Goal: Communication & Community: Answer question/provide support

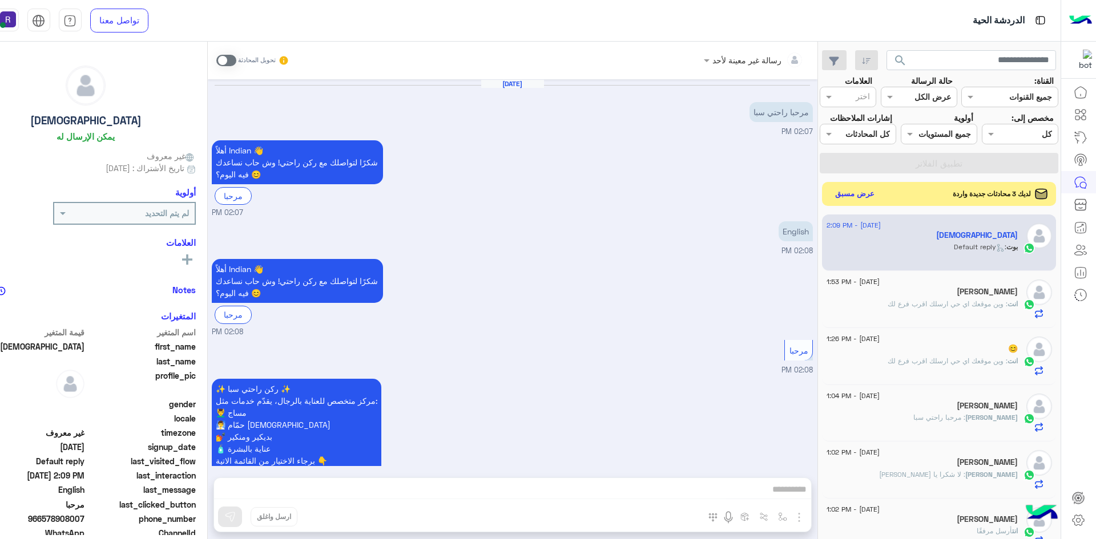
click at [878, 201] on button "عرض مسبق" at bounding box center [854, 193] width 48 height 15
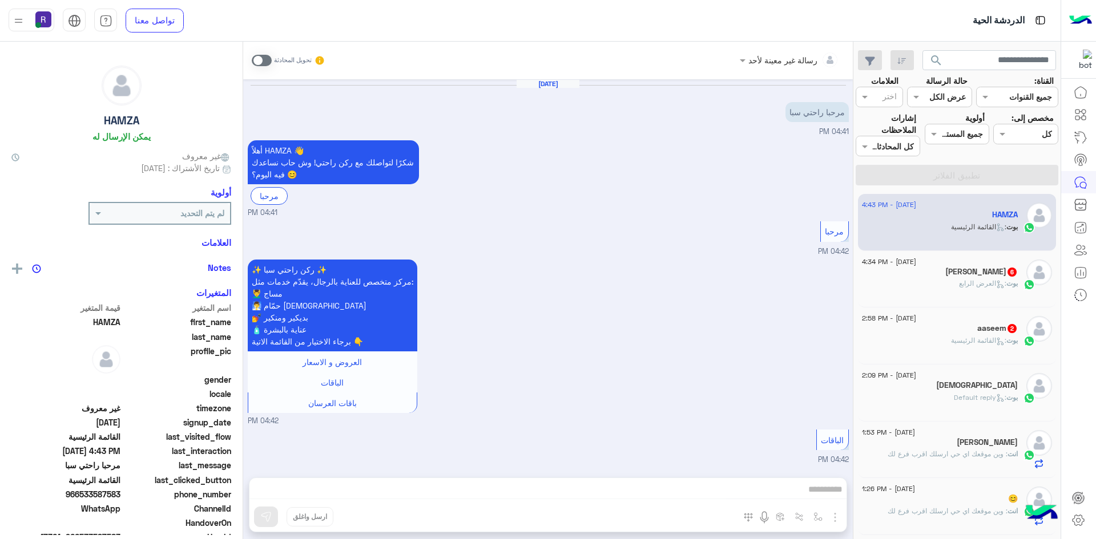
scroll to position [934, 0]
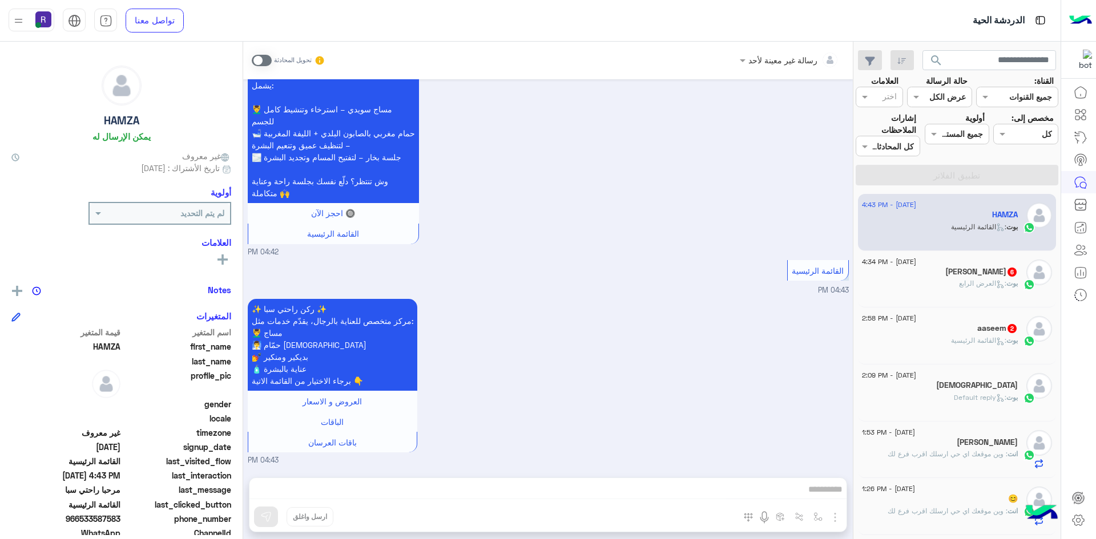
click at [935, 335] on div "aaseem 2" at bounding box center [940, 330] width 156 height 12
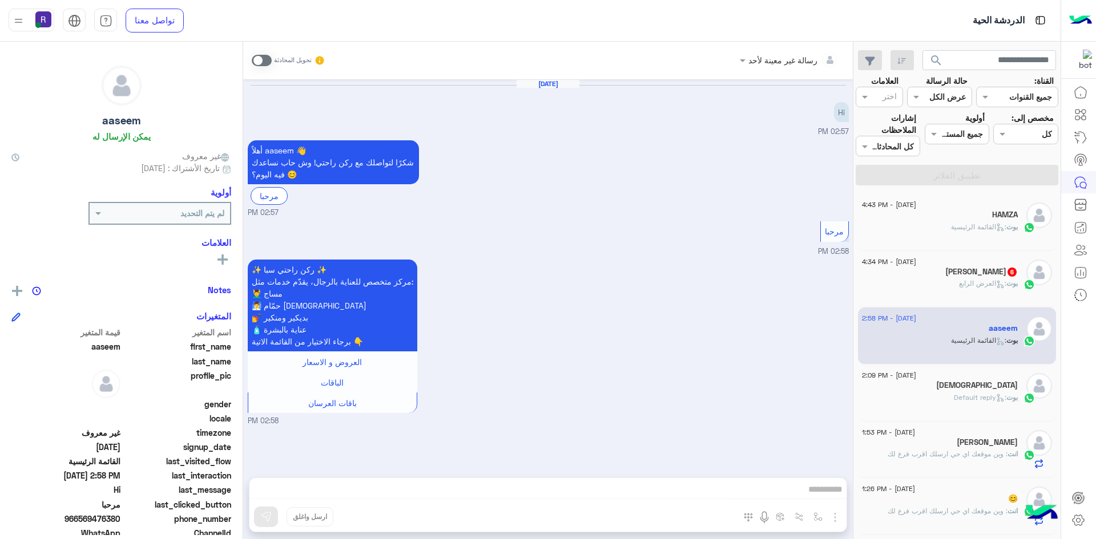
click at [267, 58] on span at bounding box center [262, 60] width 20 height 11
click at [837, 519] on img "button" at bounding box center [835, 518] width 14 height 14
click at [823, 495] on button "الصور" at bounding box center [817, 492] width 49 height 23
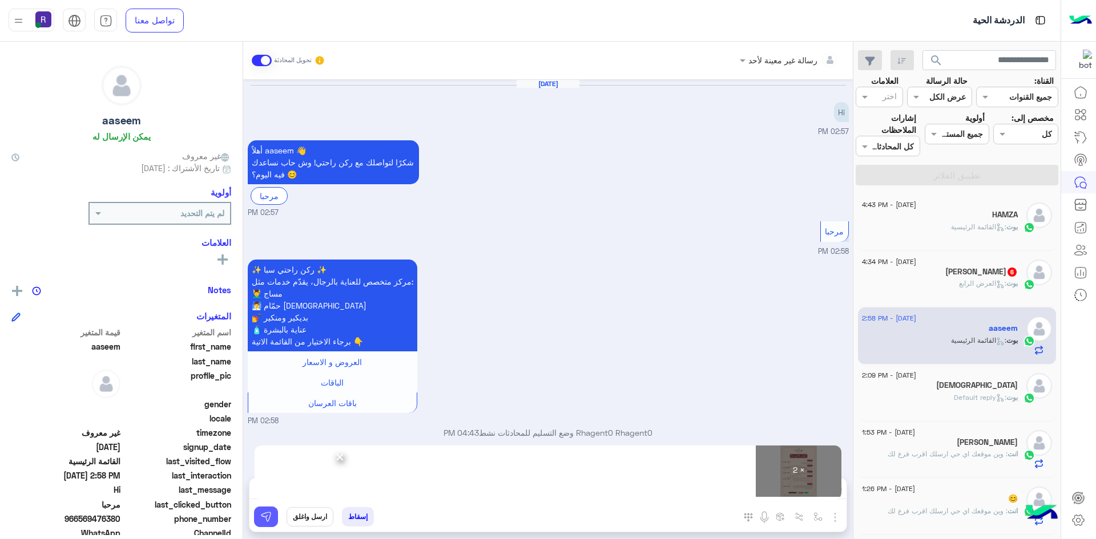
click at [265, 516] on img at bounding box center [265, 516] width 11 height 11
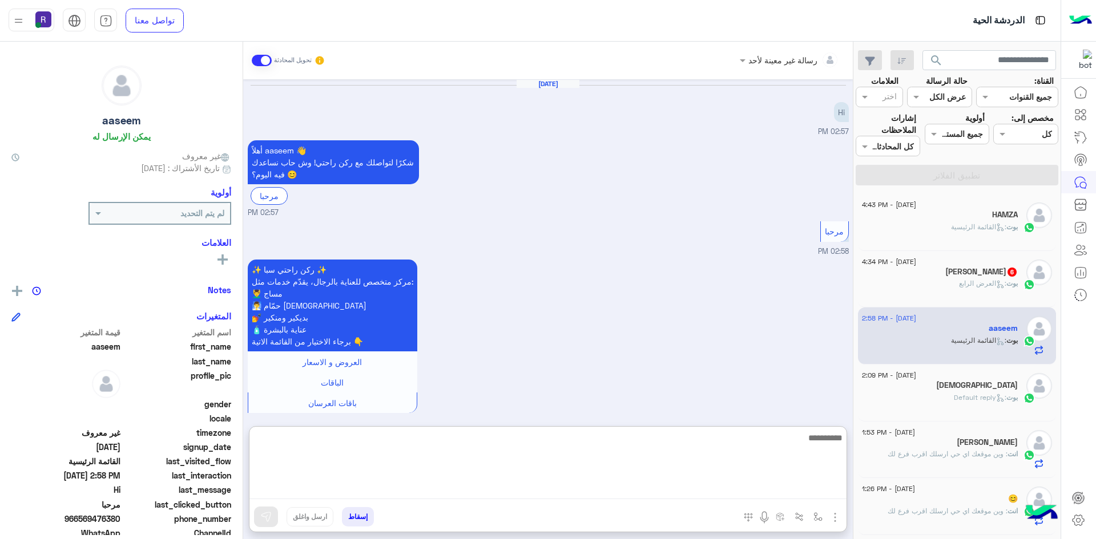
paste textarea "**********"
type textarea "**********"
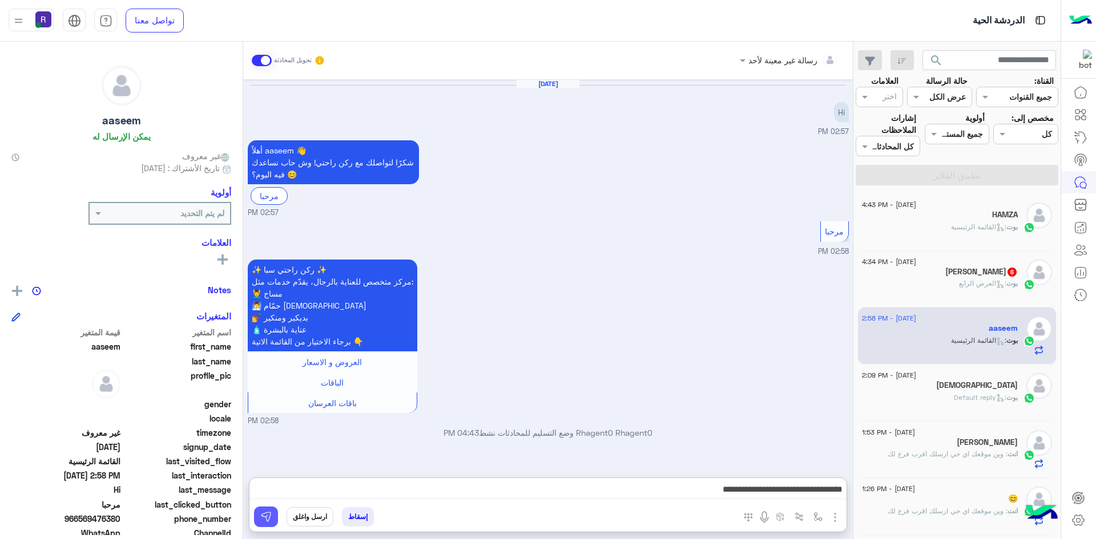
click at [273, 522] on button at bounding box center [266, 517] width 24 height 21
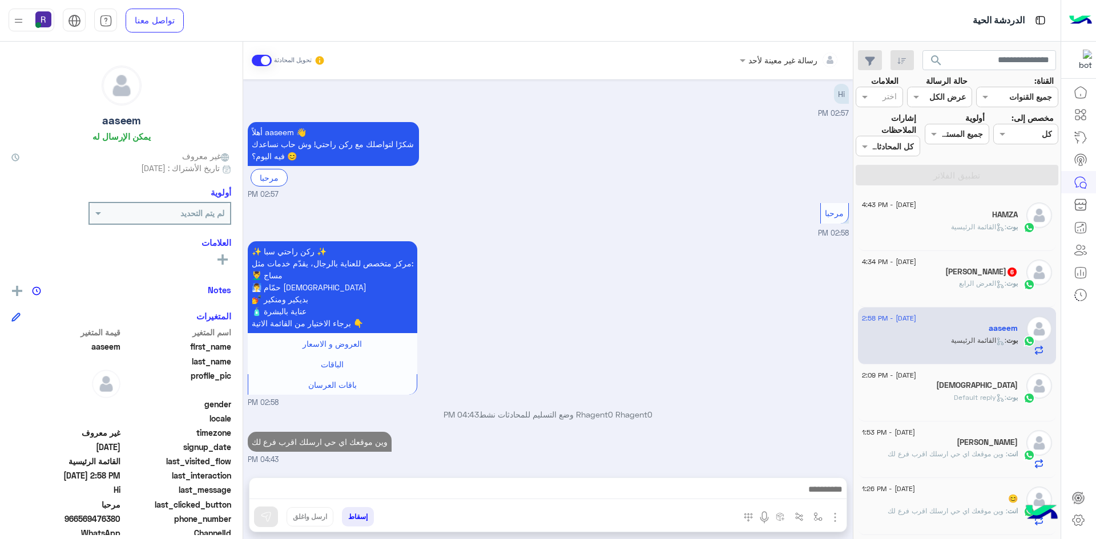
scroll to position [18, 0]
click at [992, 285] on span ": [PERSON_NAME]" at bounding box center [982, 283] width 47 height 9
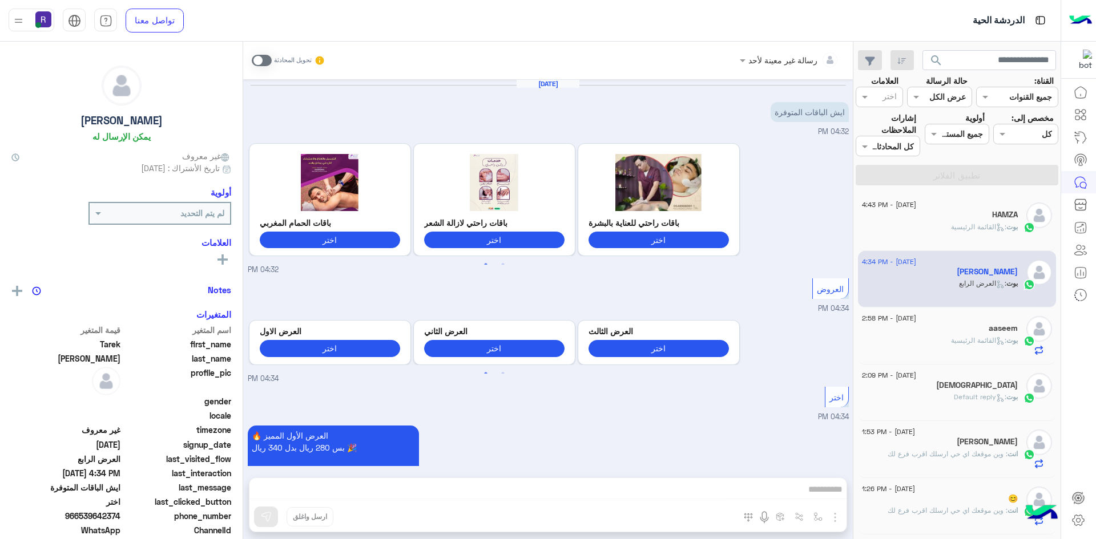
scroll to position [1149, 0]
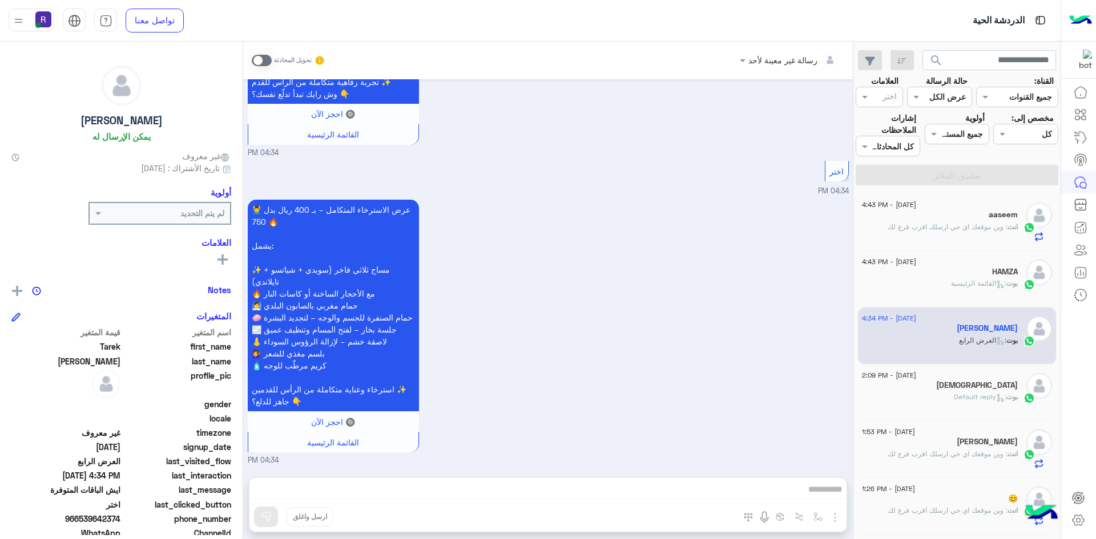
click at [966, 233] on div "انت : وين موقعك اي حي ارسلك اقرب فرع لك" at bounding box center [940, 232] width 156 height 20
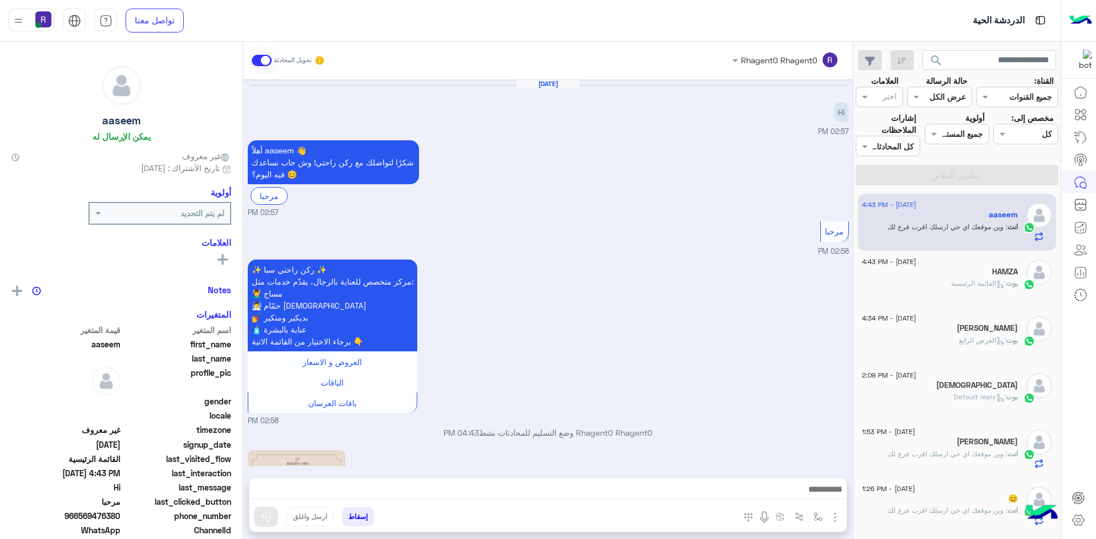
scroll to position [349, 0]
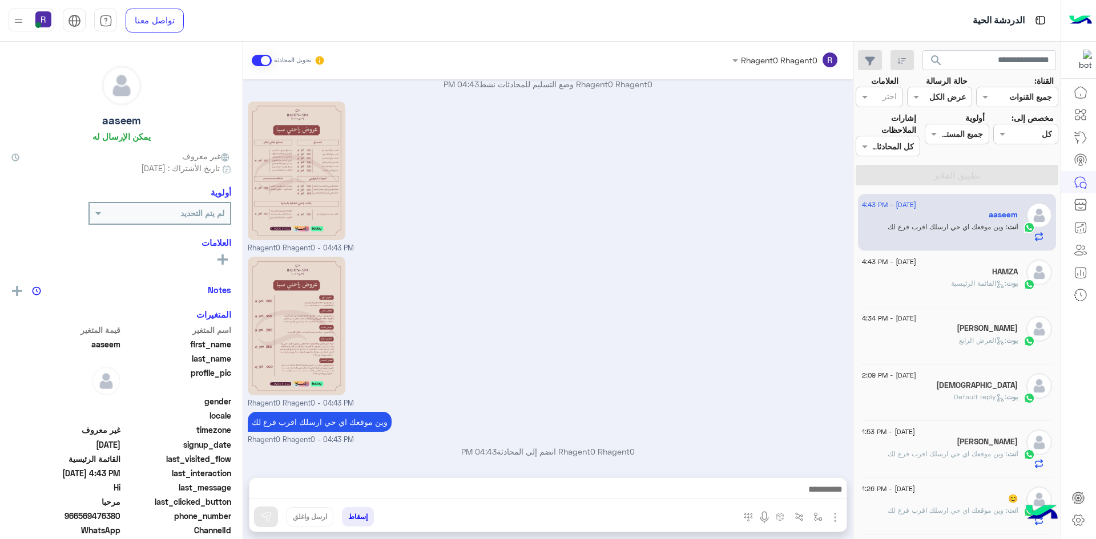
click at [925, 277] on div "HAMZA" at bounding box center [940, 273] width 156 height 12
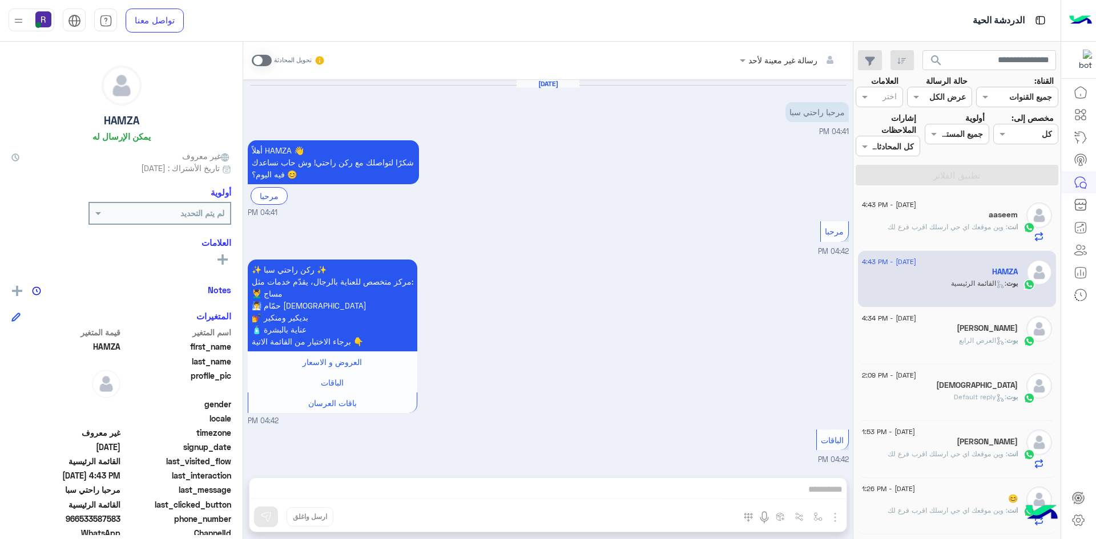
scroll to position [934, 0]
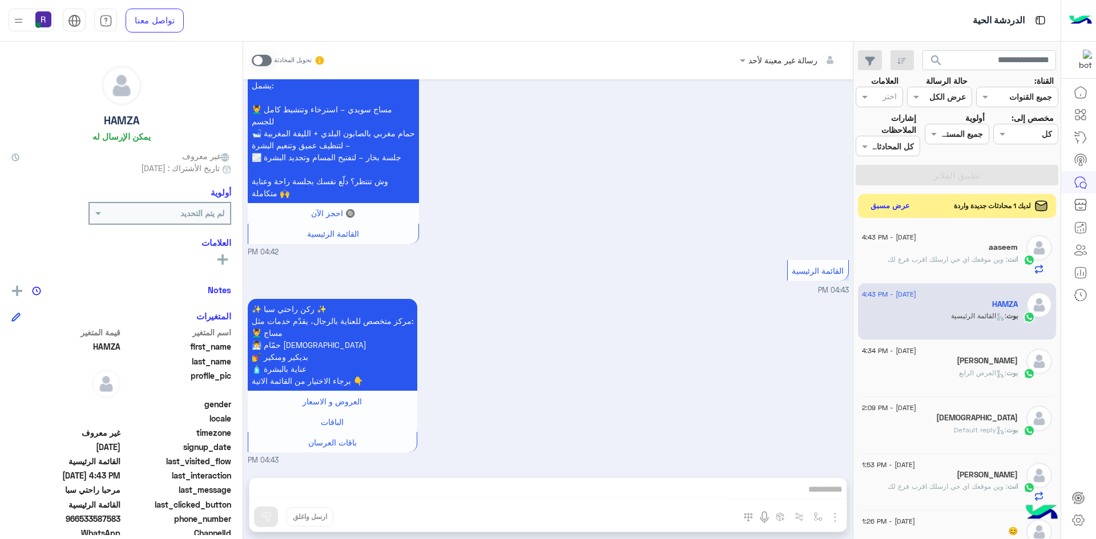
click at [887, 206] on button "عرض مسبق" at bounding box center [890, 206] width 48 height 15
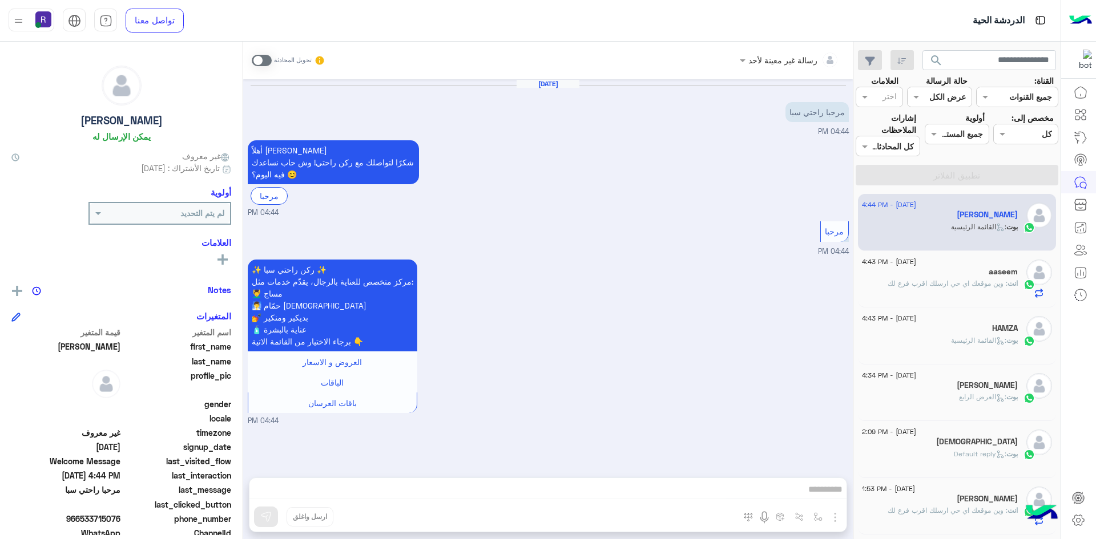
click at [951, 344] on span ": القائمة الرئيسية" at bounding box center [978, 340] width 55 height 9
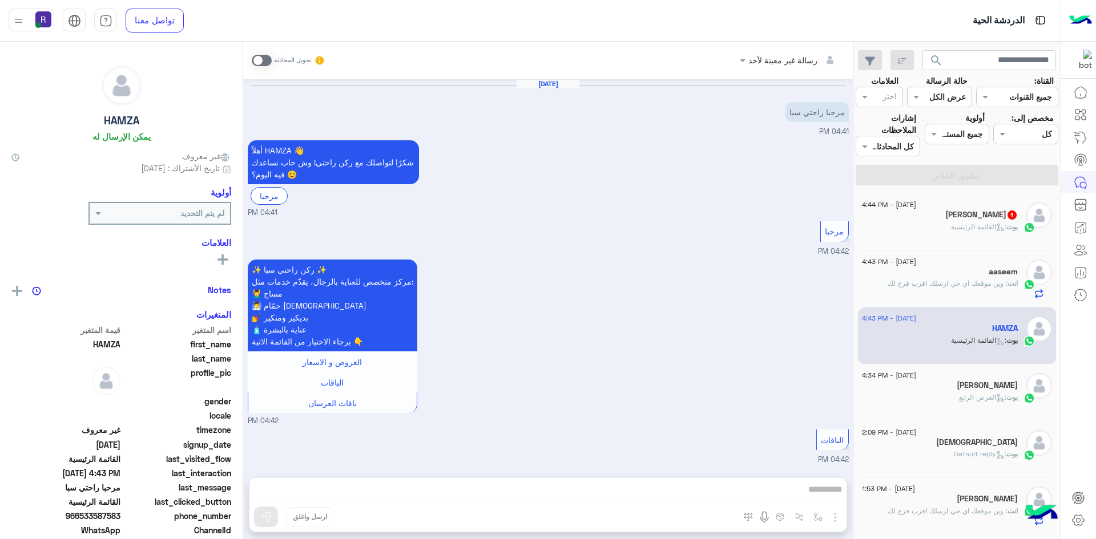
scroll to position [934, 0]
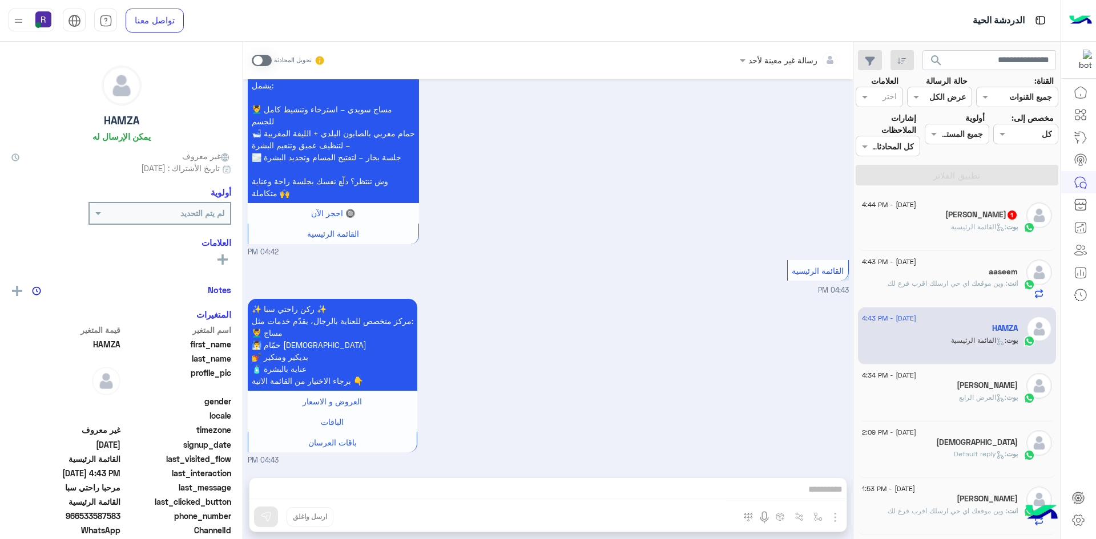
click at [959, 228] on span ": القائمة الرئيسية" at bounding box center [978, 227] width 55 height 9
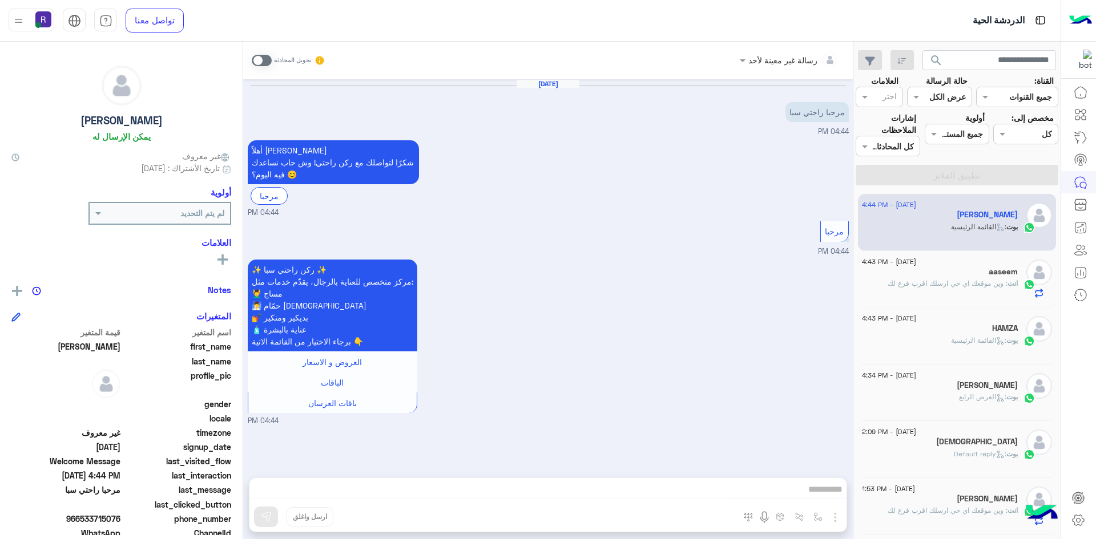
click at [268, 62] on span at bounding box center [262, 60] width 20 height 11
click at [834, 513] on div "رسالة غير معينة لأحد تحويل المحادثة [DATE] مرحبا راحتي سبا 04:44 PM أهلاً [PERS…" at bounding box center [547, 293] width 609 height 502
click at [836, 520] on img "button" at bounding box center [835, 518] width 14 height 14
click at [826, 497] on button "الصور" at bounding box center [817, 492] width 49 height 23
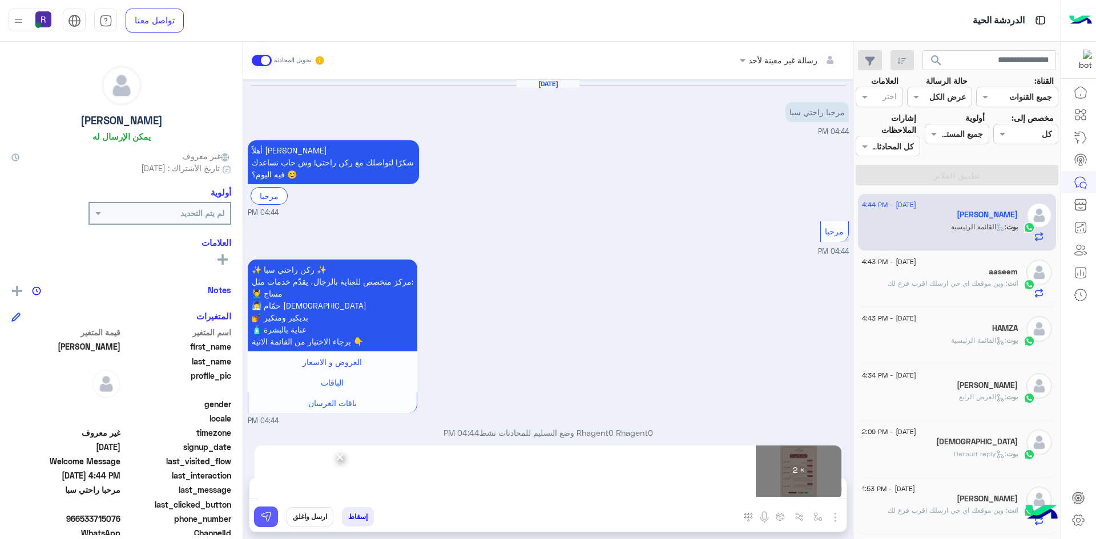
click at [264, 525] on button at bounding box center [266, 517] width 24 height 21
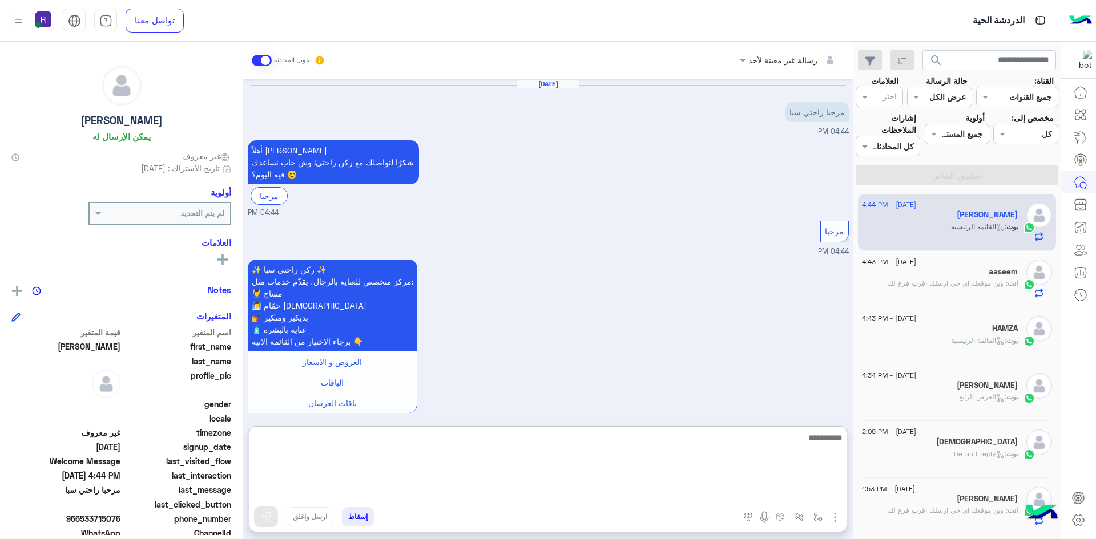
paste textarea "**********"
type textarea "**********"
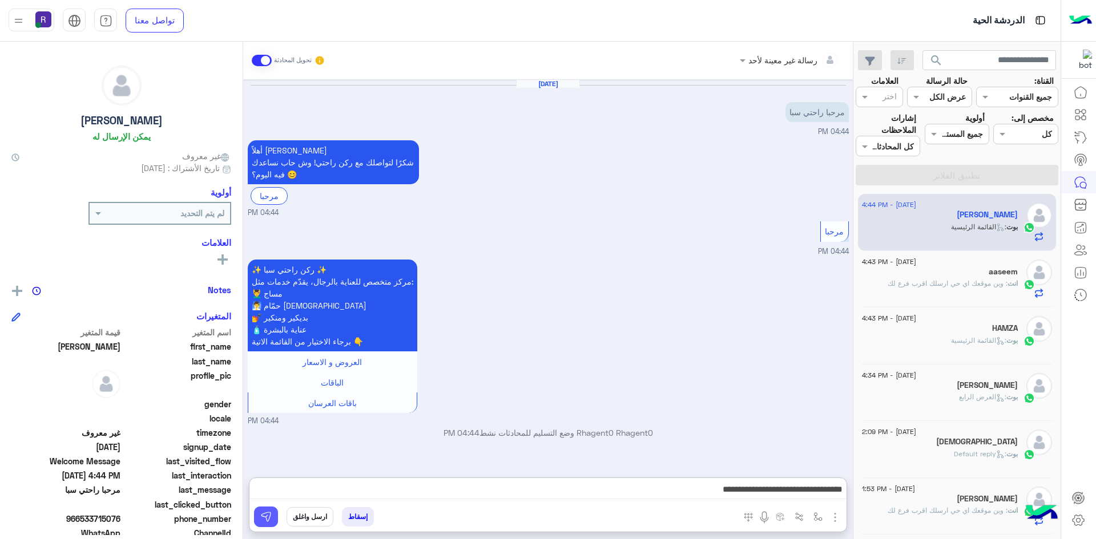
click at [270, 512] on img at bounding box center [265, 516] width 11 height 11
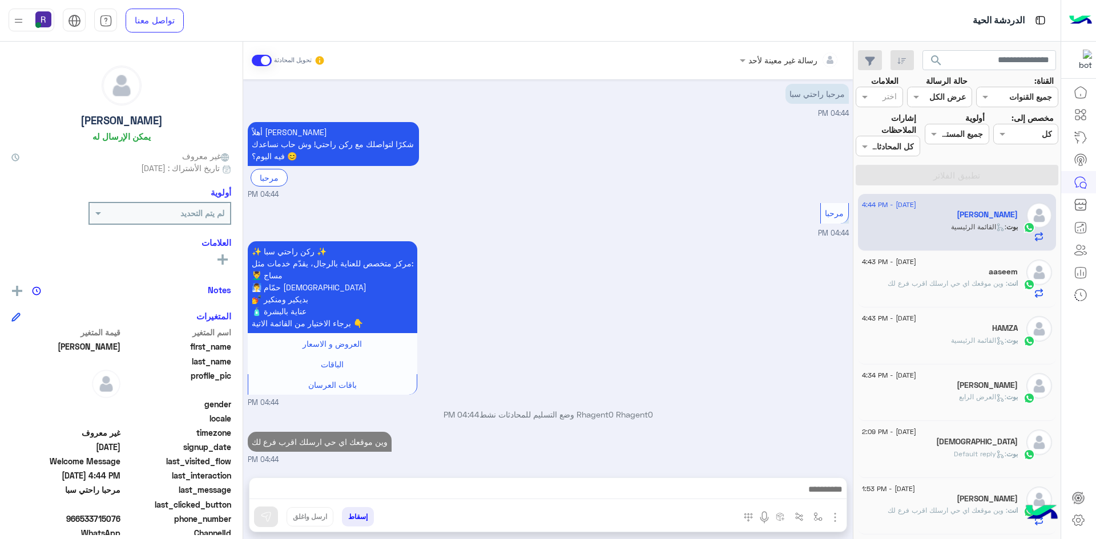
click at [973, 273] on div "aaseem" at bounding box center [940, 273] width 156 height 12
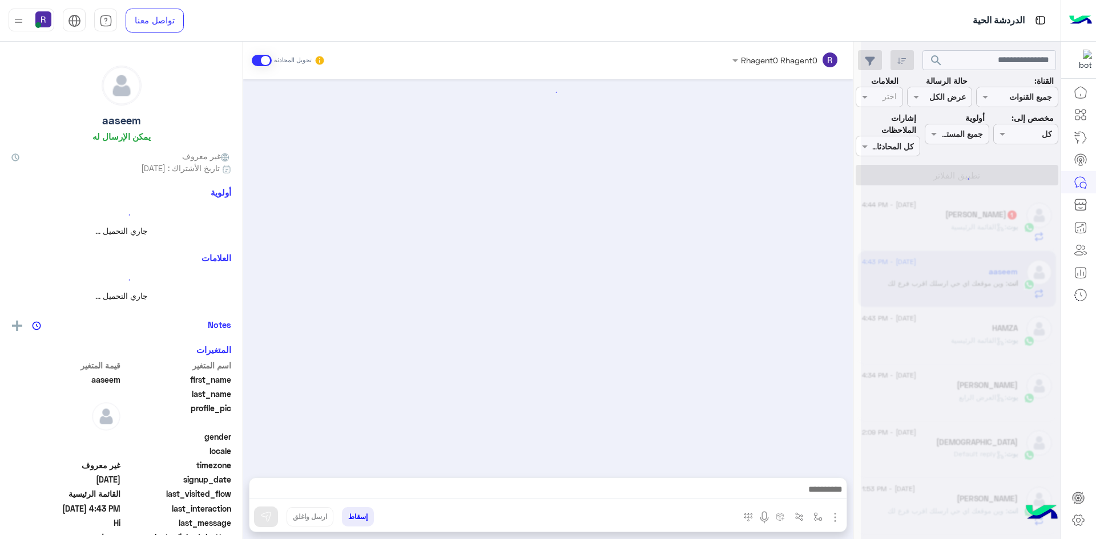
scroll to position [349, 0]
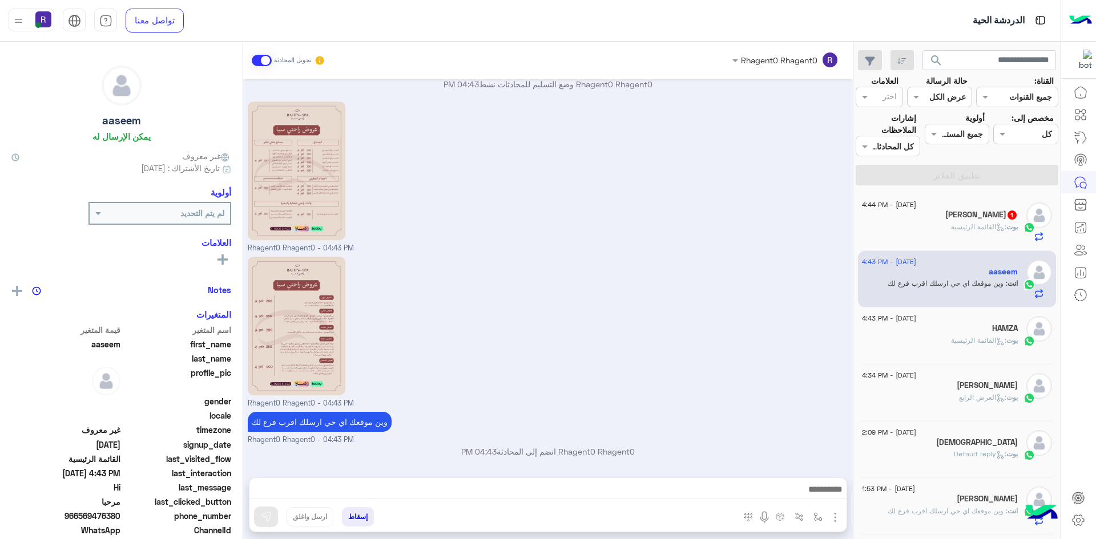
click at [989, 234] on div "بوت : القائمة الرئيسية" at bounding box center [940, 232] width 156 height 20
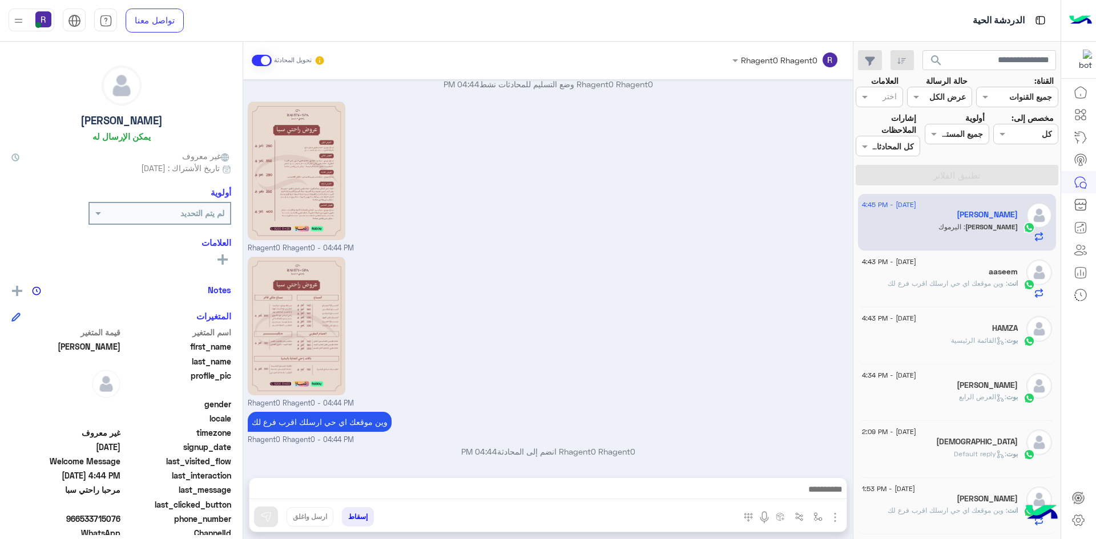
scroll to position [387, 0]
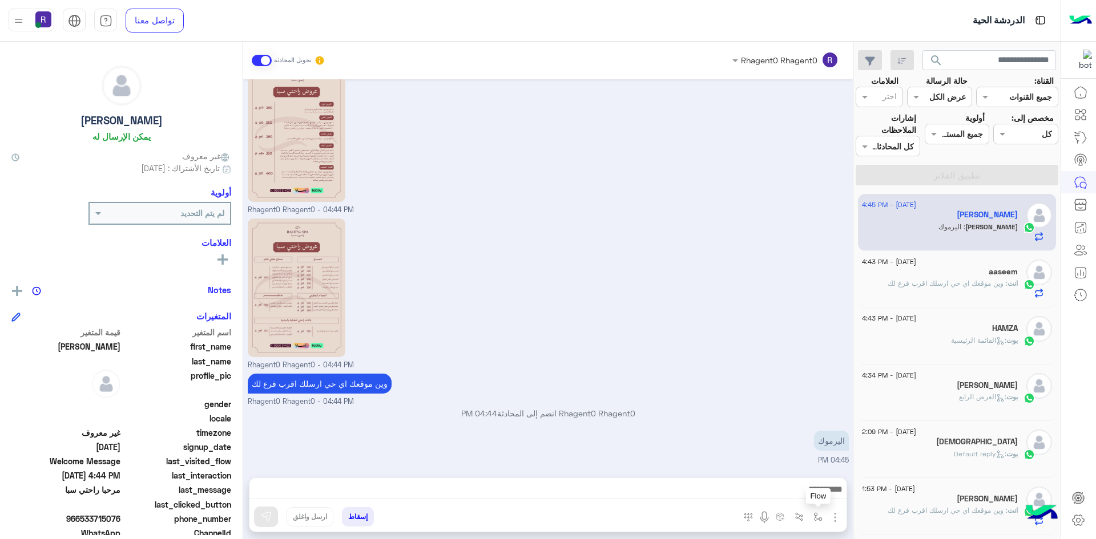
click at [823, 519] on button "button" at bounding box center [818, 516] width 19 height 19
click at [808, 499] on div "أدخل اسم مجموعة الرسائل" at bounding box center [767, 492] width 120 height 21
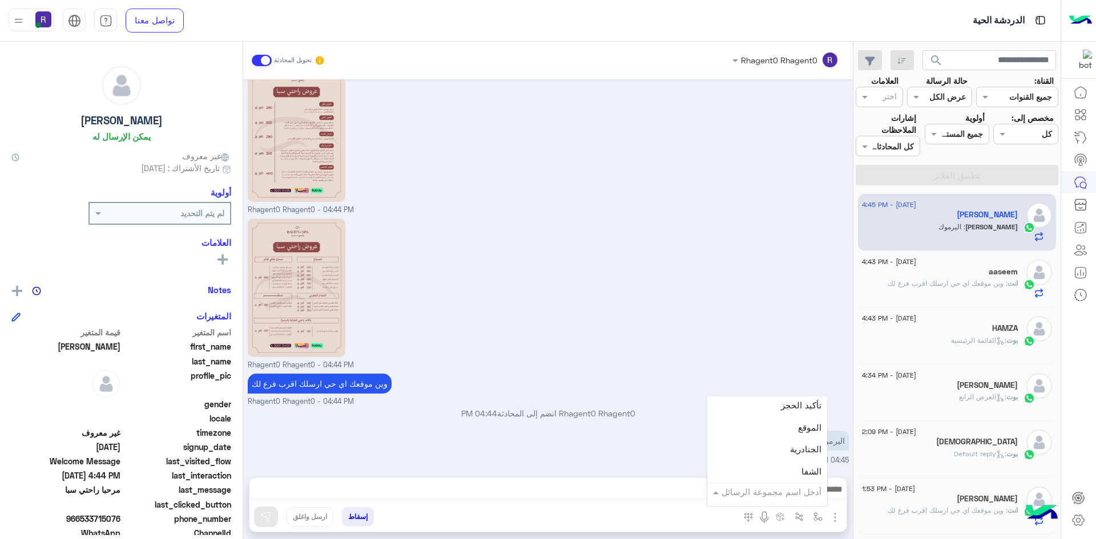
scroll to position [742, 0]
click at [796, 434] on span "الجنادرية" at bounding box center [805, 435] width 31 height 10
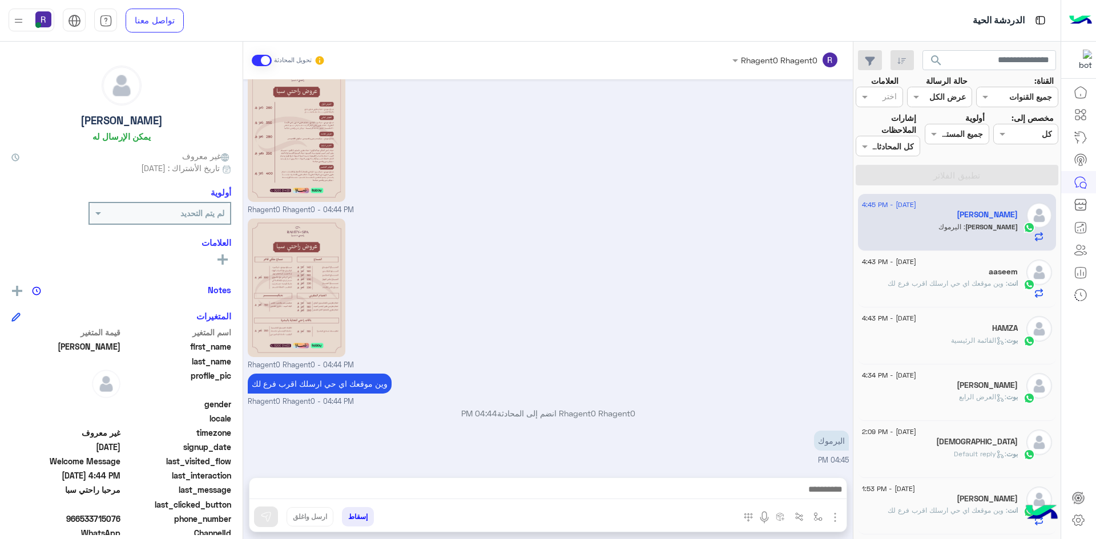
type textarea "*********"
click at [269, 517] on img at bounding box center [265, 516] width 11 height 11
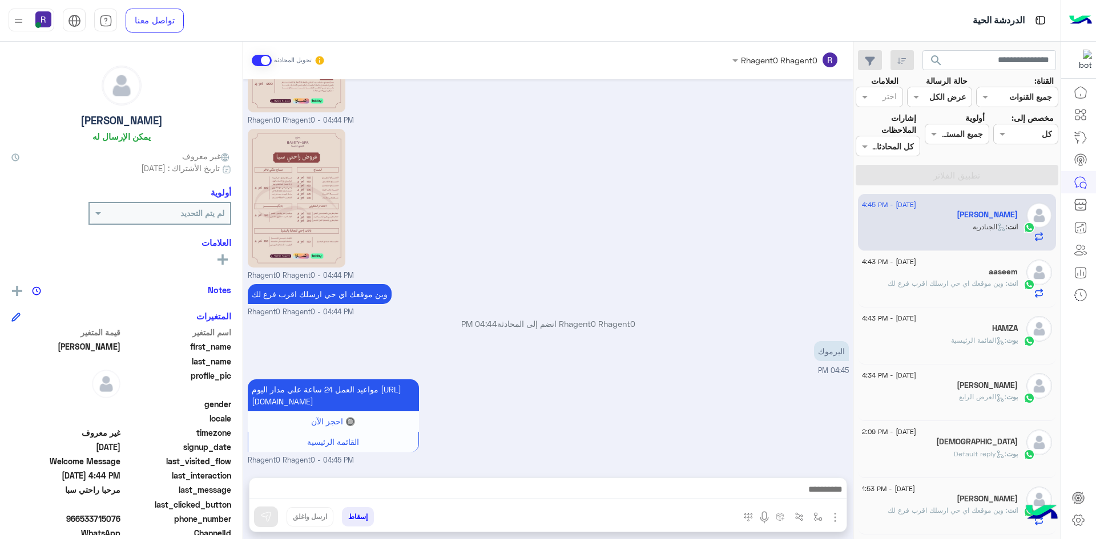
click at [726, 342] on div "اليرموك 04:45 PM" at bounding box center [548, 357] width 601 height 38
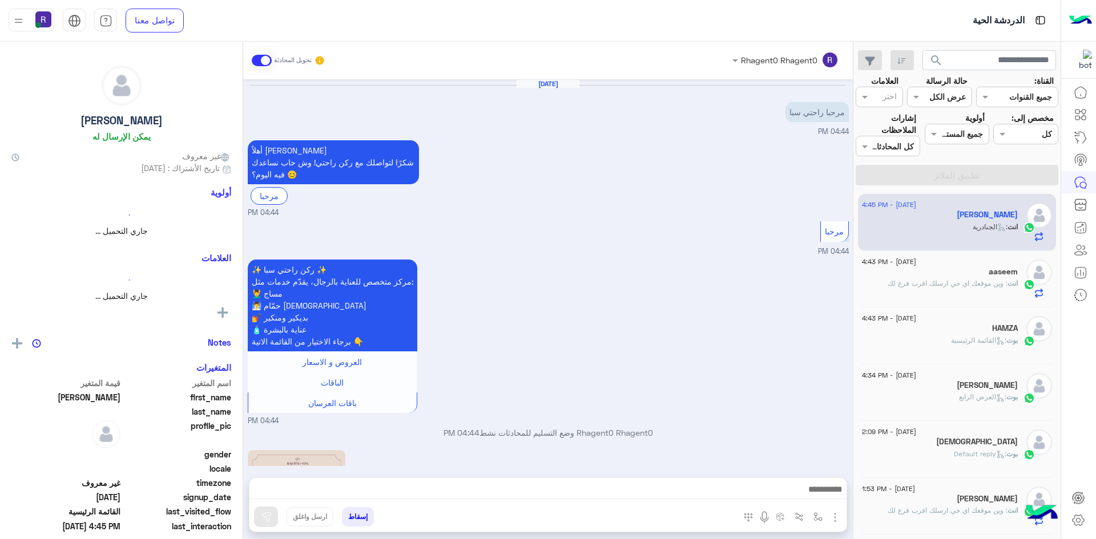
scroll to position [488, 0]
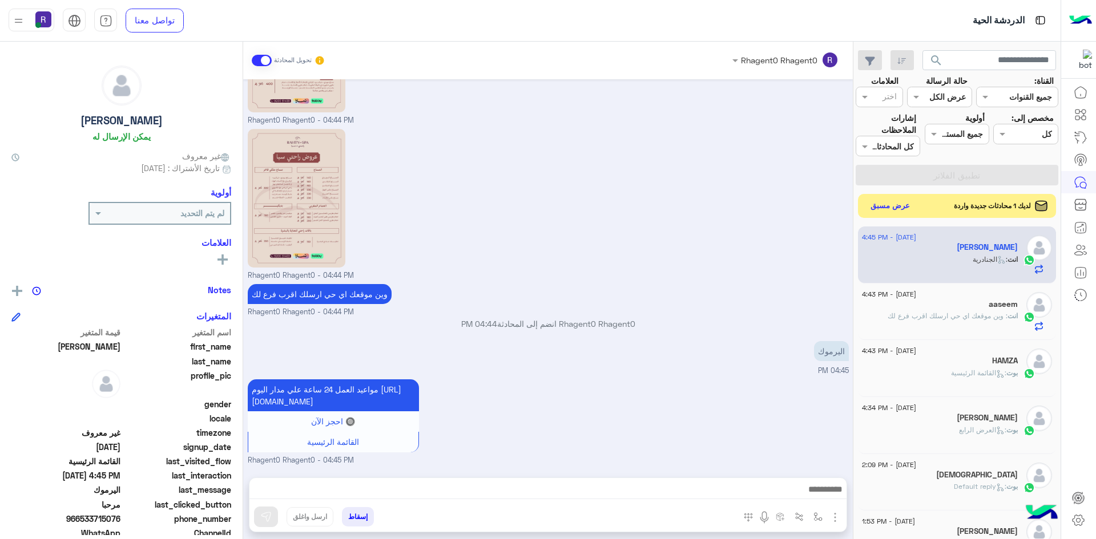
click at [905, 207] on button "عرض مسبق" at bounding box center [890, 206] width 48 height 15
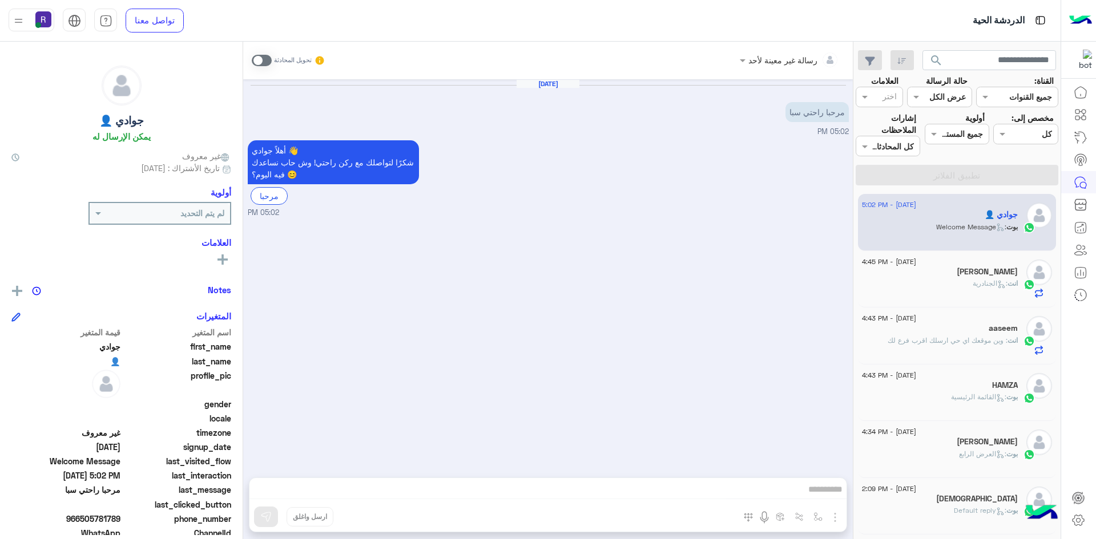
click at [268, 59] on span at bounding box center [262, 60] width 20 height 11
click at [837, 518] on img "button" at bounding box center [835, 518] width 14 height 14
click at [815, 491] on span "الصور" at bounding box center [812, 492] width 21 height 13
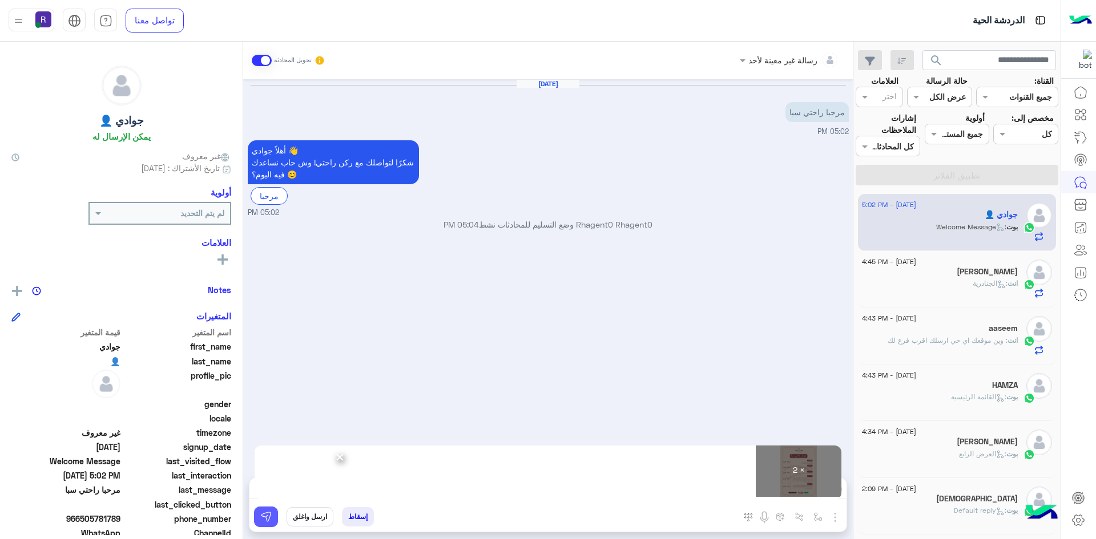
click at [262, 518] on img at bounding box center [265, 516] width 11 height 11
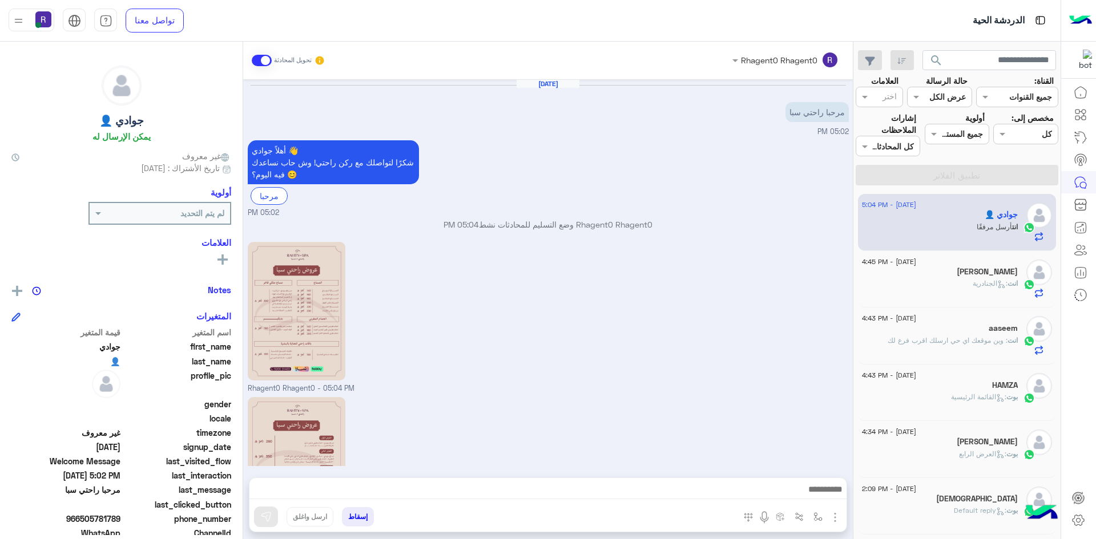
scroll to position [104, 0]
